Goal: Transaction & Acquisition: Purchase product/service

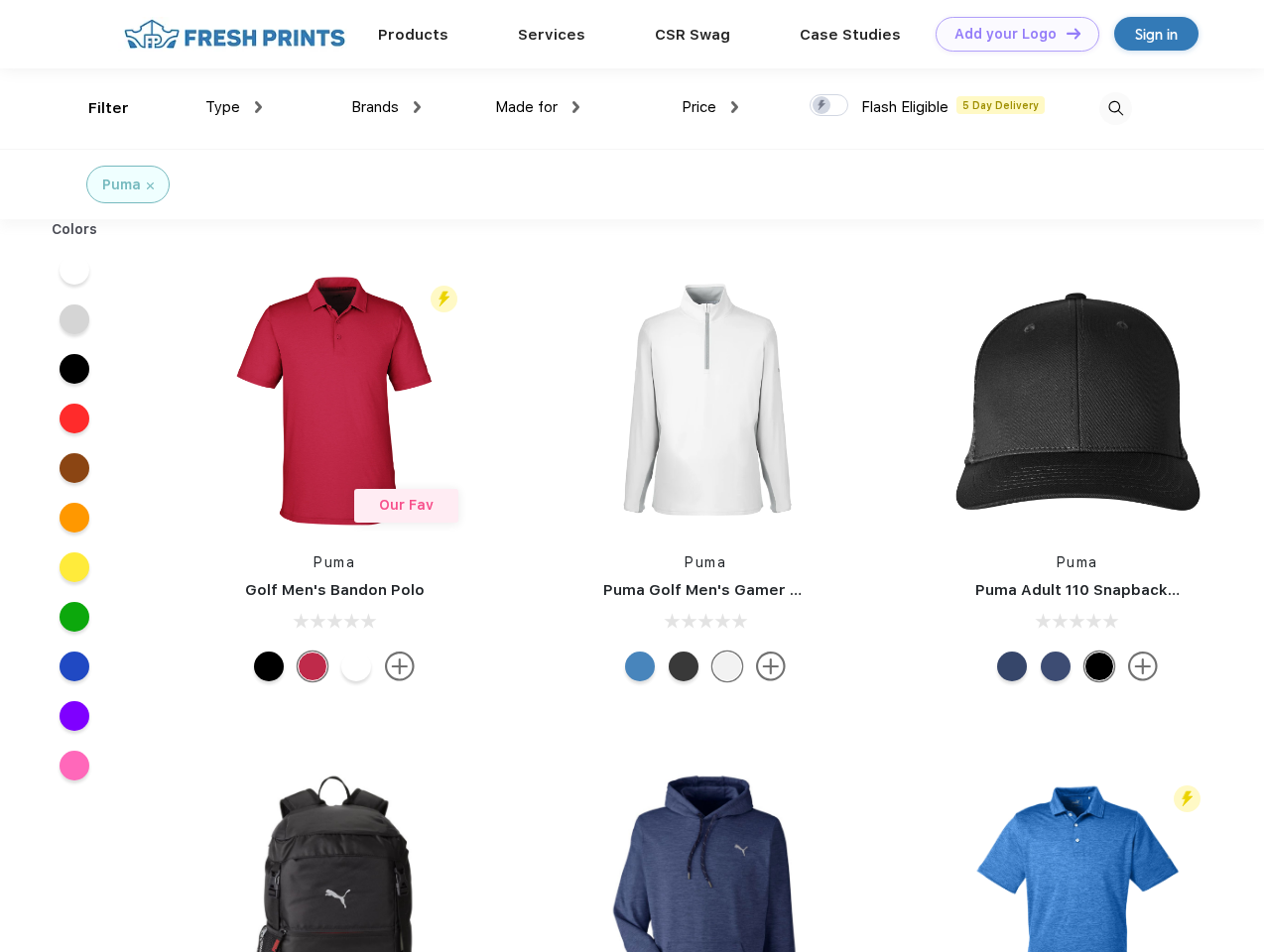
click at [1010, 34] on link "Add your Logo Design Tool" at bounding box center [1017, 34] width 163 height 35
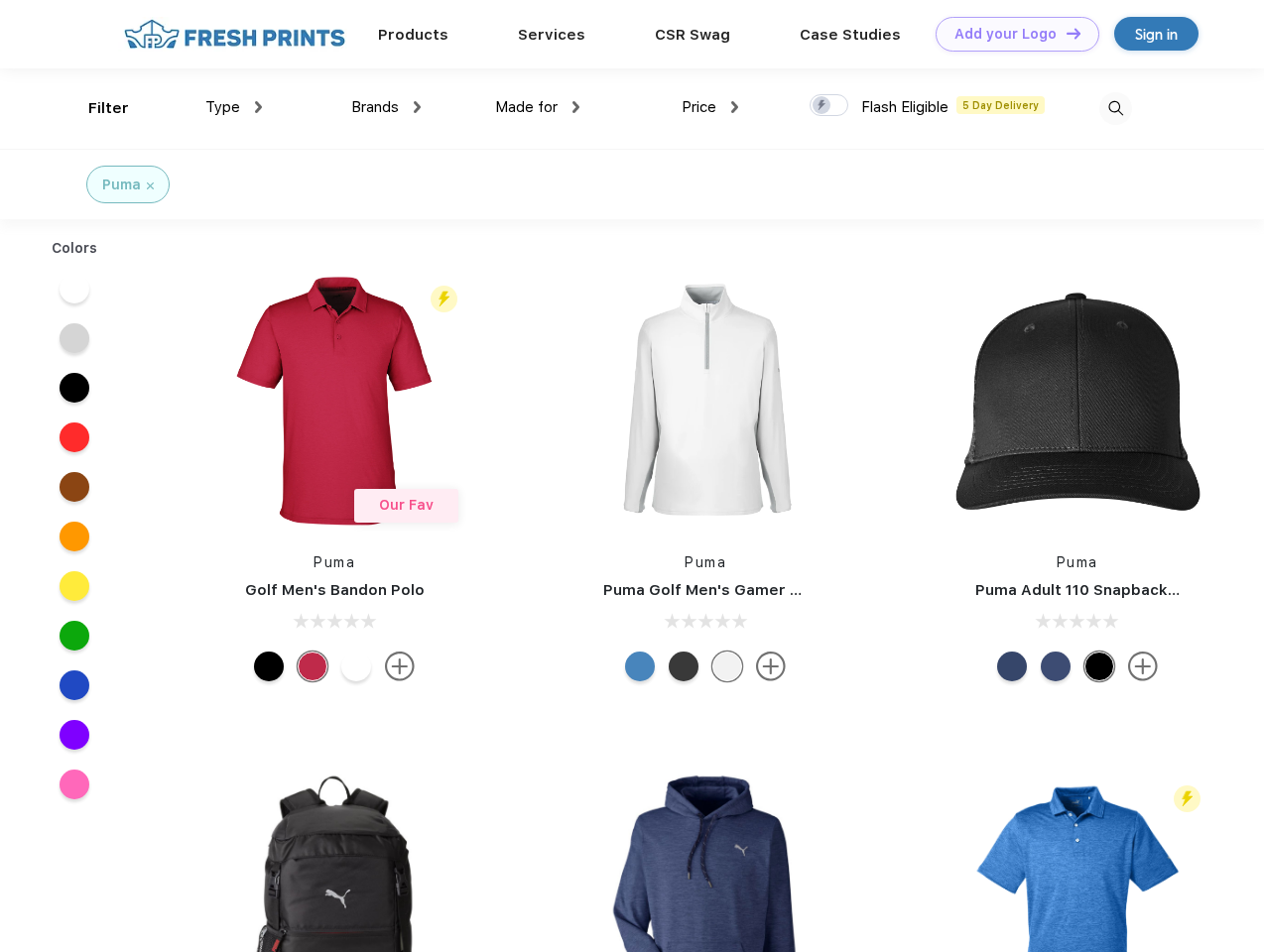
click at [0, 0] on div "Design Tool" at bounding box center [0, 0] width 0 height 0
click at [1065, 33] on link "Add your Logo Design Tool" at bounding box center [1017, 34] width 163 height 35
click at [96, 108] on div "Filter" at bounding box center [109, 109] width 41 height 23
click at [234, 107] on span "Type" at bounding box center [222, 108] width 35 height 18
click at [386, 107] on span "Brands" at bounding box center [375, 108] width 48 height 18
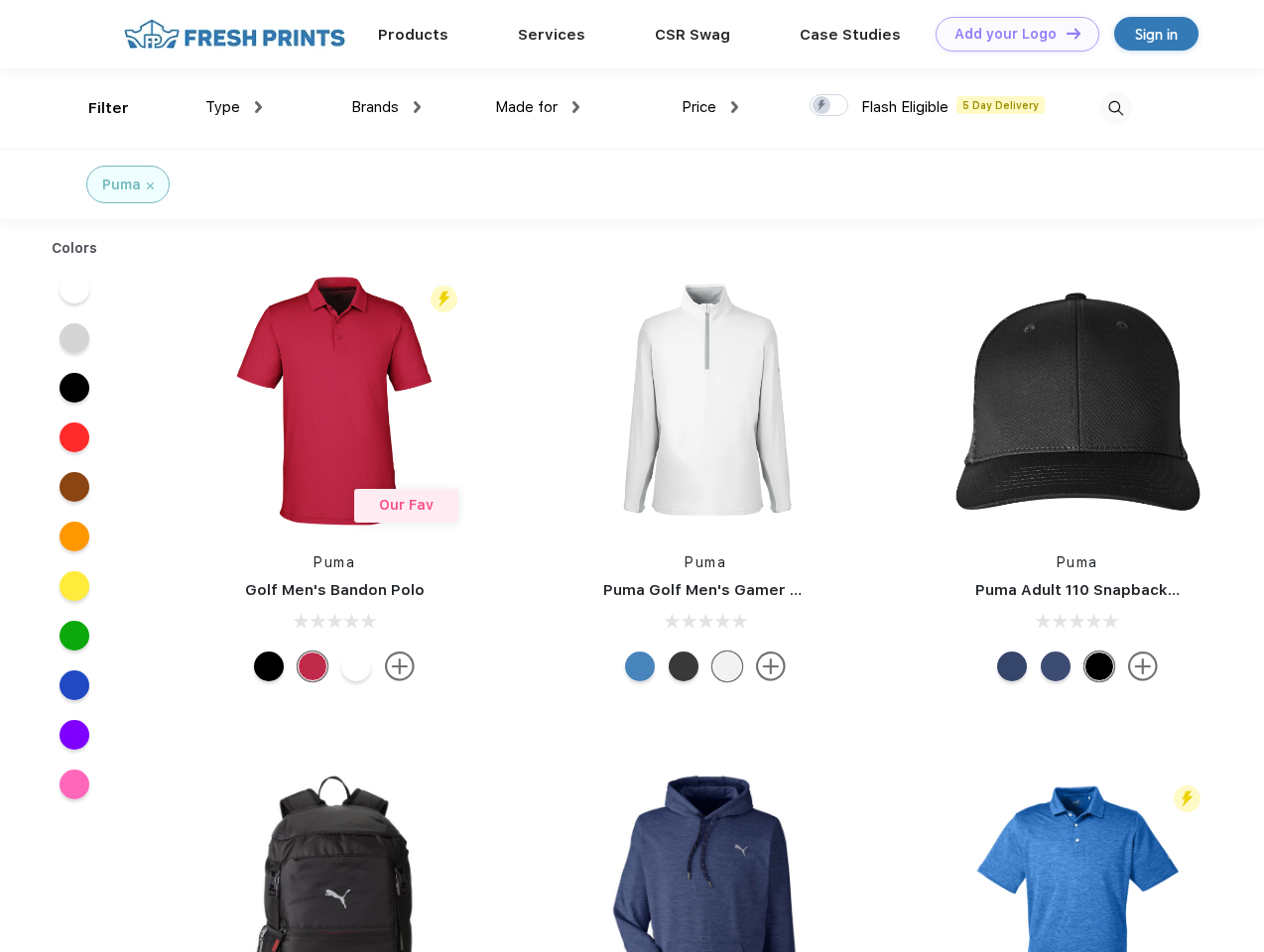
click at [537, 107] on span "Made for" at bounding box center [525, 108] width 63 height 18
click at [710, 107] on span "Price" at bounding box center [699, 108] width 35 height 18
click at [829, 106] on div at bounding box center [828, 106] width 39 height 22
click at [822, 106] on input "checkbox" at bounding box center [815, 100] width 13 height 13
click at [1114, 108] on img at bounding box center [1114, 109] width 33 height 33
